Goal: Information Seeking & Learning: Learn about a topic

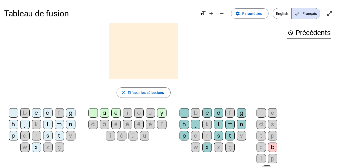
click at [37, 111] on div "c" at bounding box center [36, 112] width 9 height 9
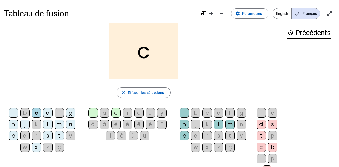
click at [46, 114] on div "d" at bounding box center [47, 112] width 9 height 9
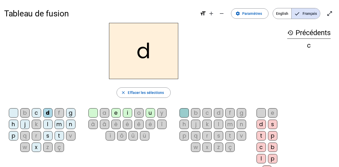
click at [48, 124] on div "l" at bounding box center [47, 124] width 9 height 9
click at [58, 126] on div "m" at bounding box center [59, 124] width 9 height 9
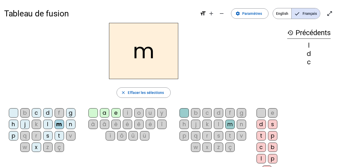
click at [71, 123] on div "n" at bounding box center [70, 124] width 9 height 9
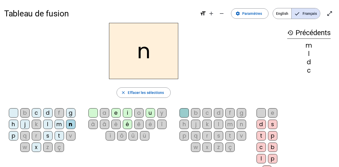
click at [12, 136] on div "p" at bounding box center [13, 135] width 9 height 9
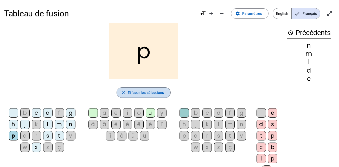
click at [139, 93] on span "Effacer les sélections" at bounding box center [146, 92] width 36 height 6
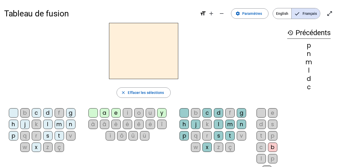
click at [116, 113] on div "e" at bounding box center [115, 112] width 9 height 9
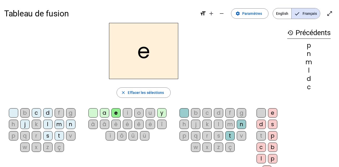
click at [105, 113] on div "a" at bounding box center [104, 112] width 9 height 9
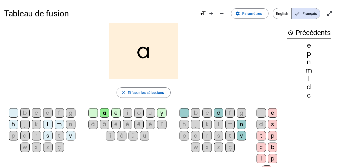
click at [115, 113] on div "e" at bounding box center [115, 112] width 9 height 9
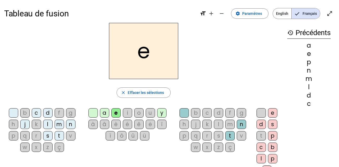
click at [46, 112] on div "d" at bounding box center [47, 112] width 9 height 9
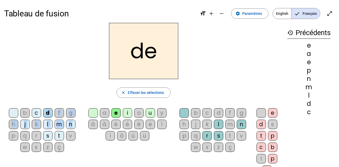
drag, startPoint x: 46, startPoint y: 112, endPoint x: 76, endPoint y: 126, distance: 32.7
click at [76, 126] on div "b c d f g h j k l m n p q r s t v w x z ç" at bounding box center [43, 131] width 74 height 46
click at [109, 157] on div "b c d f g h j k l m n p q r s t v w x z ç a e i o u y à â è é ê ë [PERSON_NAME]…" at bounding box center [143, 142] width 279 height 73
click at [149, 113] on div "u" at bounding box center [150, 112] width 9 height 9
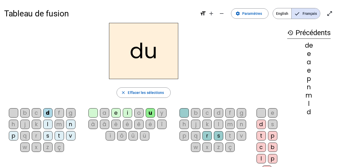
click at [137, 111] on div "o" at bounding box center [138, 112] width 9 height 9
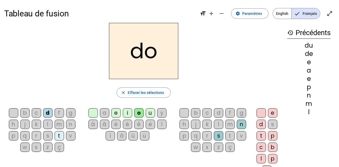
click at [230, 125] on div "m" at bounding box center [229, 124] width 9 height 9
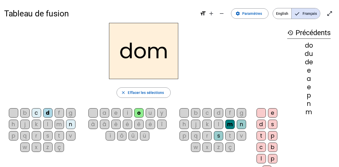
click at [272, 113] on div "e" at bounding box center [272, 112] width 9 height 9
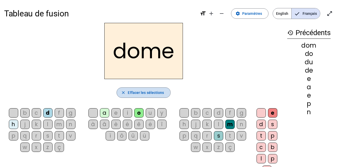
click at [124, 92] on mat-icon "close" at bounding box center [123, 92] width 5 height 5
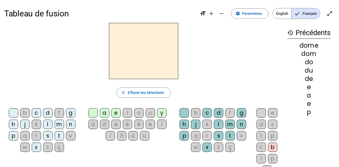
click at [103, 113] on div "a" at bounding box center [104, 112] width 9 height 9
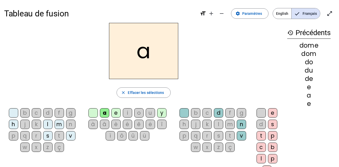
click at [49, 125] on div "l" at bounding box center [47, 124] width 9 height 9
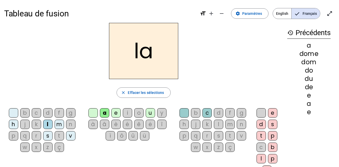
click at [205, 14] on mat-icon "format_size" at bounding box center [203, 13] width 6 height 6
click at [213, 14] on mat-icon "add" at bounding box center [211, 13] width 6 height 6
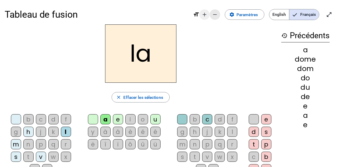
click at [213, 14] on mat-icon "remove" at bounding box center [215, 14] width 6 height 6
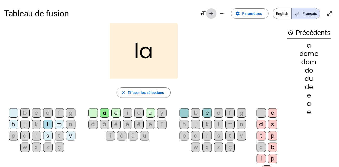
click at [213, 14] on mat-icon "add" at bounding box center [211, 13] width 6 height 6
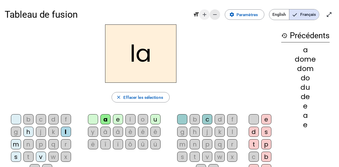
click at [213, 14] on mat-icon "remove" at bounding box center [215, 14] width 6 height 6
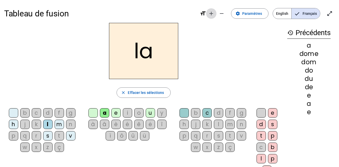
click at [213, 14] on mat-icon "add" at bounding box center [211, 13] width 6 height 6
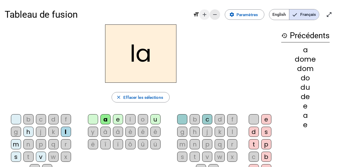
click at [213, 14] on mat-icon "remove" at bounding box center [215, 14] width 6 height 6
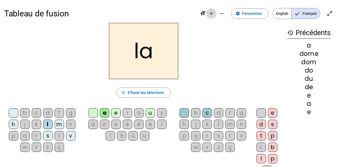
click at [213, 14] on mat-icon "add" at bounding box center [211, 13] width 6 height 6
